Goal: Transaction & Acquisition: Download file/media

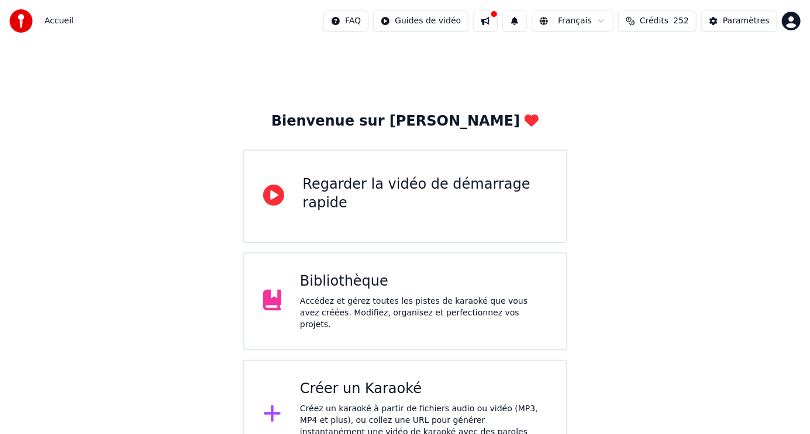
click at [371, 287] on div "Bibliothèque" at bounding box center [423, 282] width 247 height 19
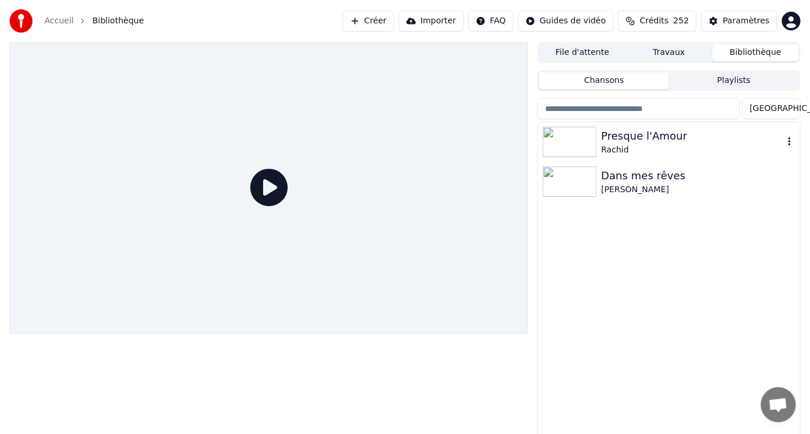
click at [609, 142] on div "Presque l'Amour" at bounding box center [692, 136] width 182 height 16
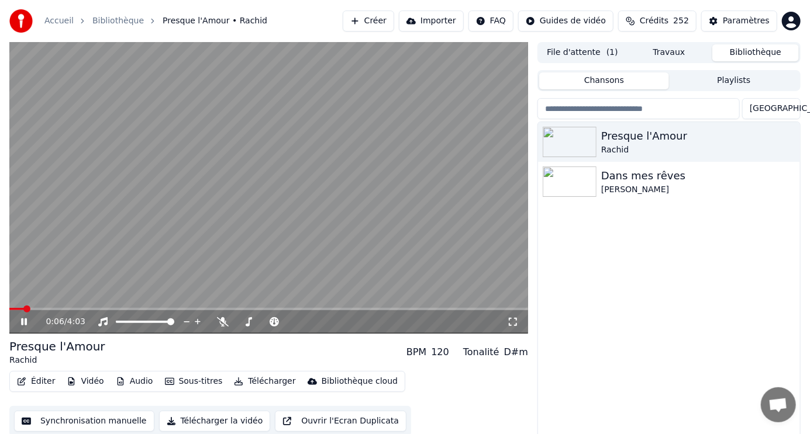
click at [112, 308] on span at bounding box center [268, 309] width 519 height 2
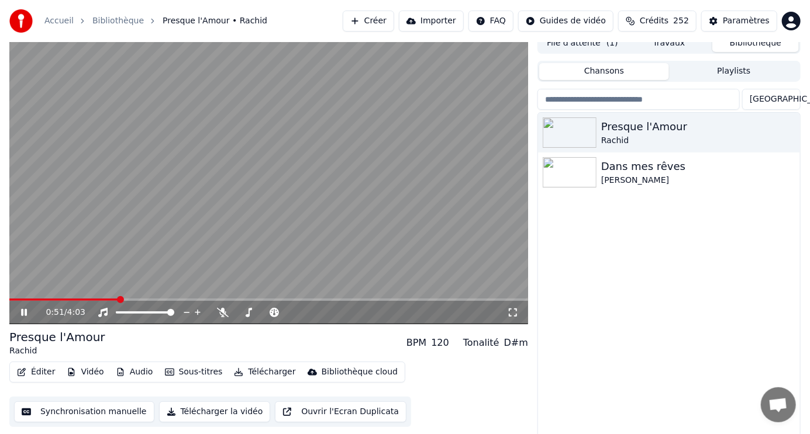
scroll to position [12, 0]
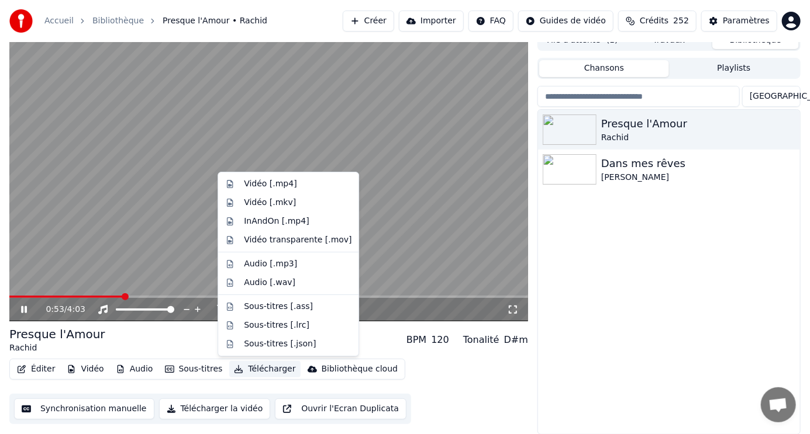
click at [254, 370] on button "Télécharger" at bounding box center [264, 369] width 71 height 16
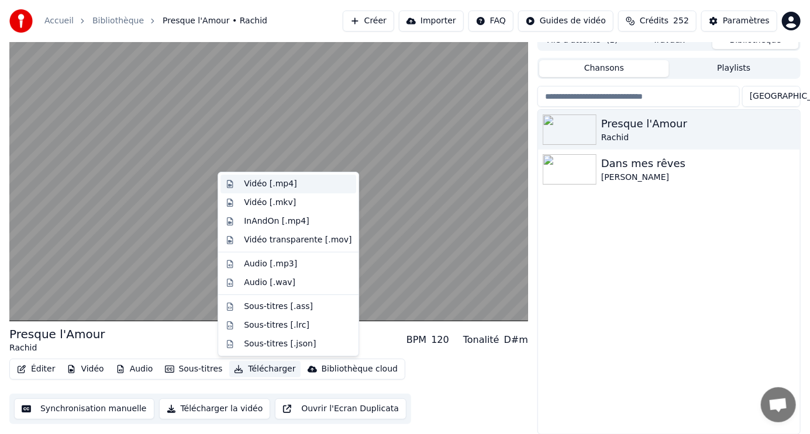
click at [263, 184] on div "Vidéo [.mp4]" at bounding box center [270, 184] width 53 height 12
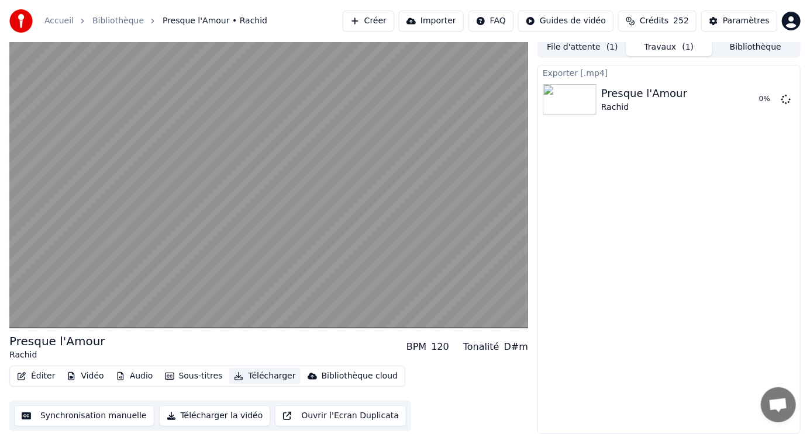
scroll to position [5, 0]
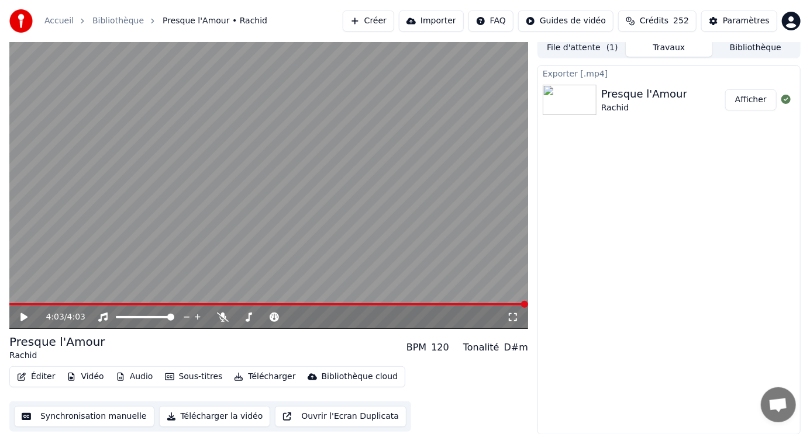
click at [754, 99] on button "Afficher" at bounding box center [750, 99] width 51 height 21
